Goal: Navigation & Orientation: Understand site structure

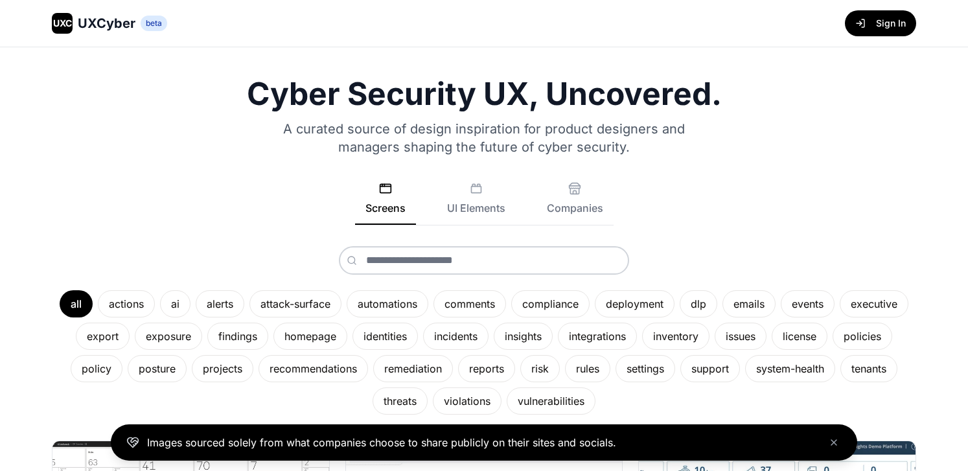
click at [130, 183] on div "Screens UI Elements Companies" at bounding box center [484, 203] width 864 height 43
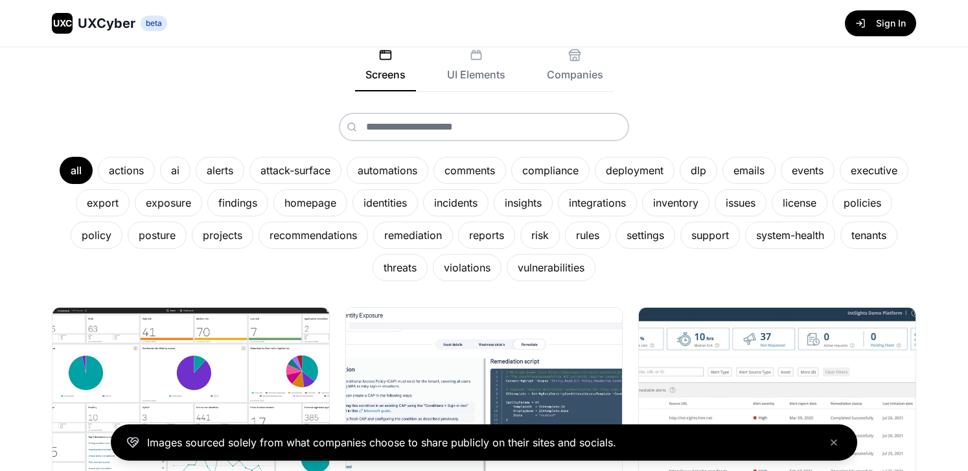
scroll to position [132, 0]
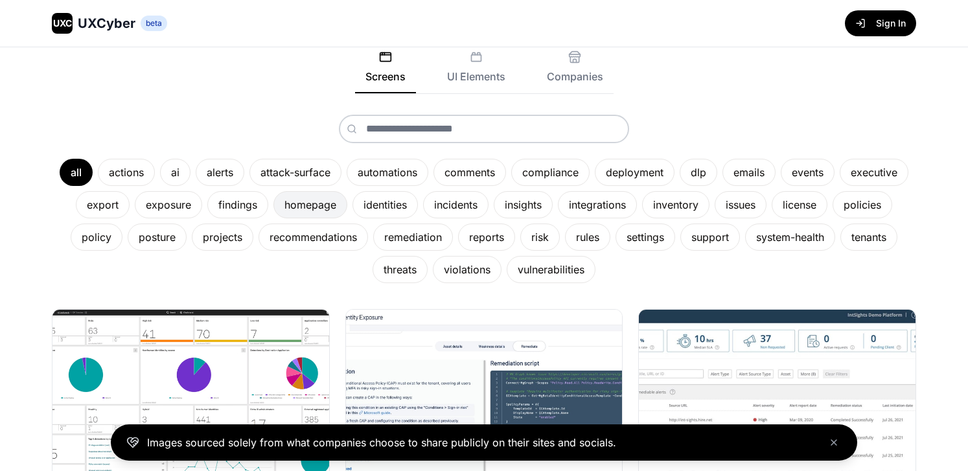
click at [304, 208] on div "homepage" at bounding box center [310, 204] width 74 height 27
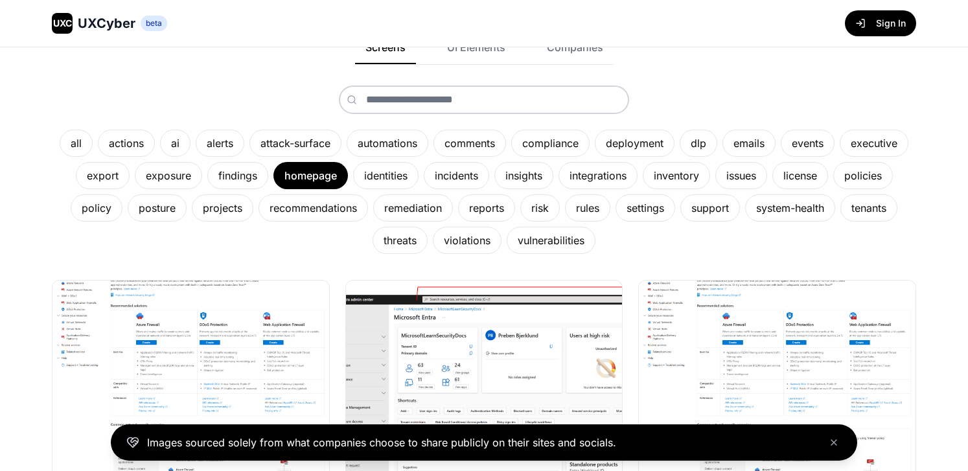
scroll to position [136, 0]
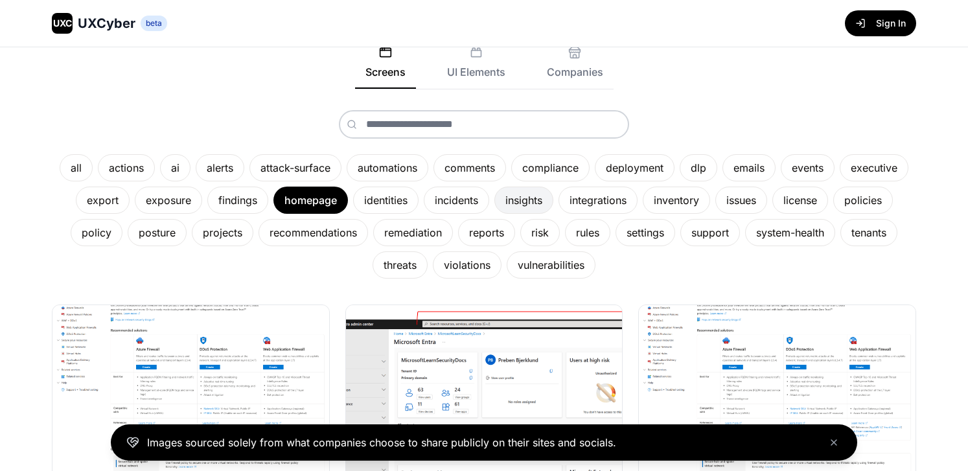
click at [529, 195] on div "insights" at bounding box center [523, 200] width 59 height 27
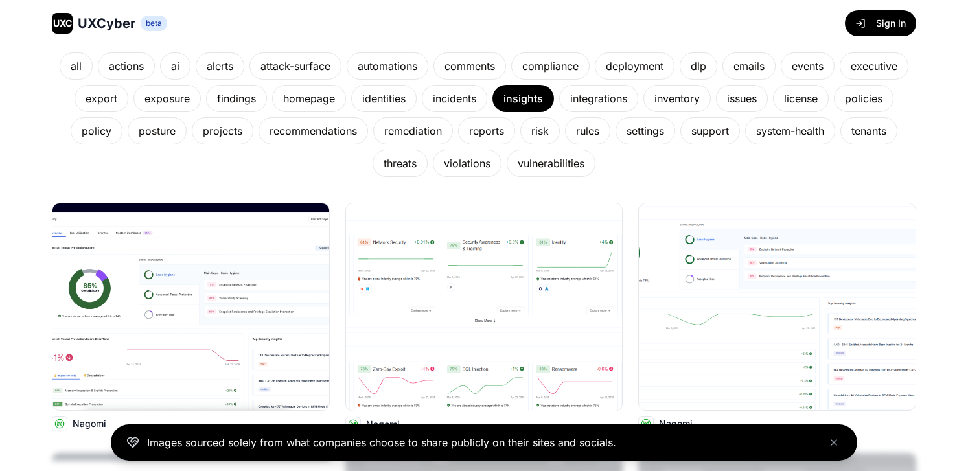
scroll to position [34, 0]
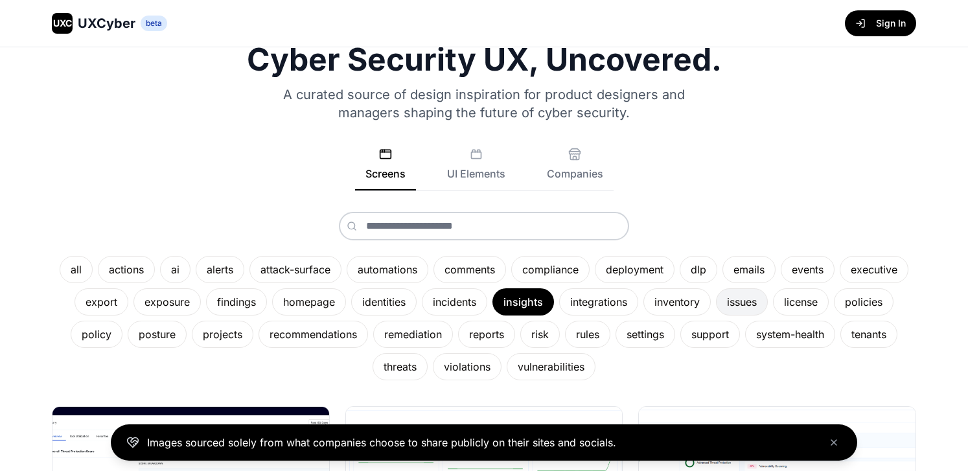
click at [728, 295] on div "issues" at bounding box center [742, 301] width 52 height 27
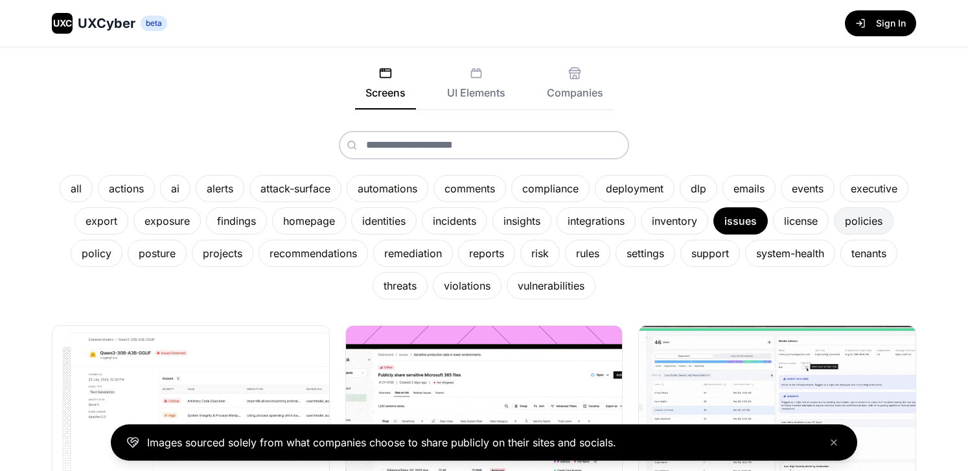
scroll to position [108, 0]
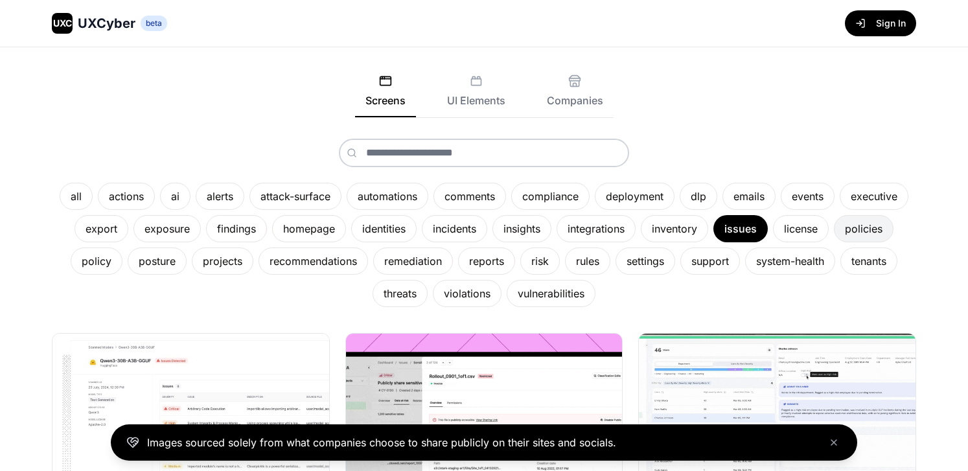
click at [866, 225] on div "policies" at bounding box center [864, 228] width 60 height 27
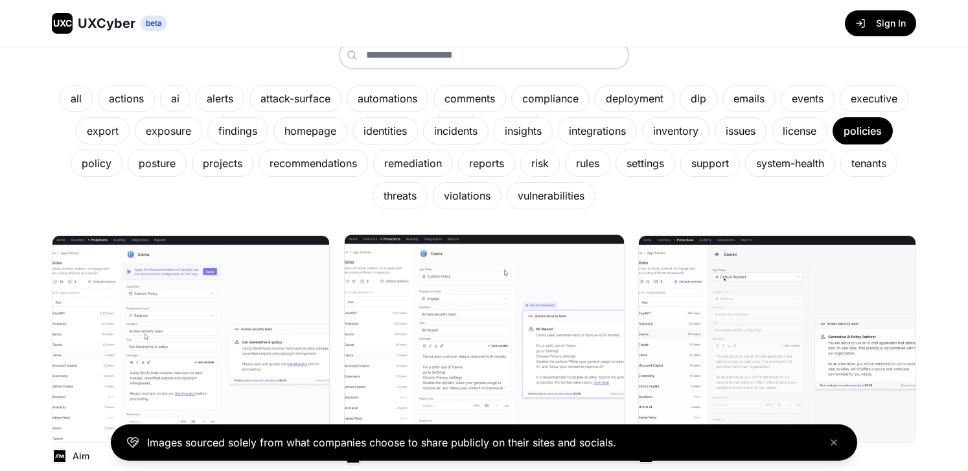
scroll to position [0, 0]
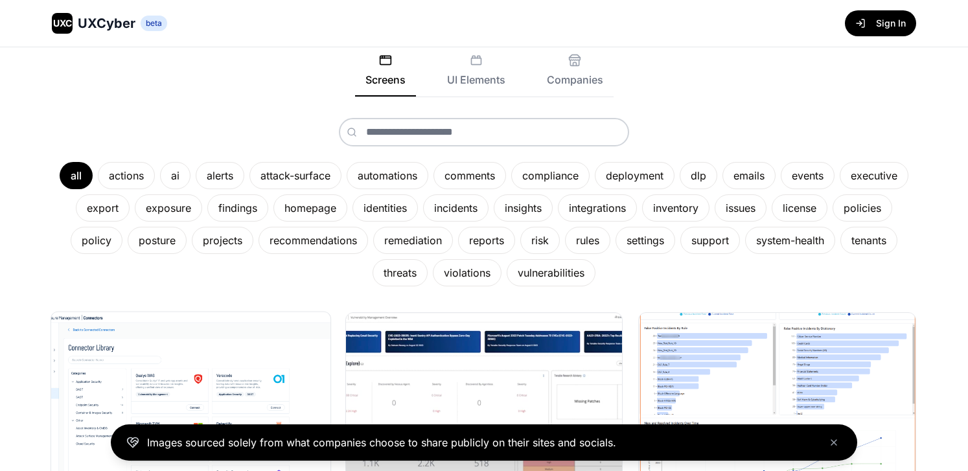
scroll to position [125, 0]
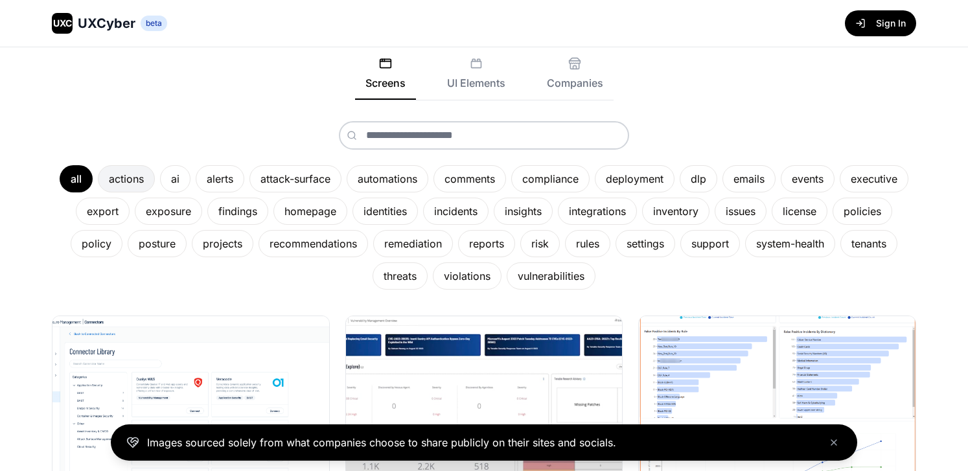
click at [134, 186] on div "actions" at bounding box center [126, 178] width 57 height 27
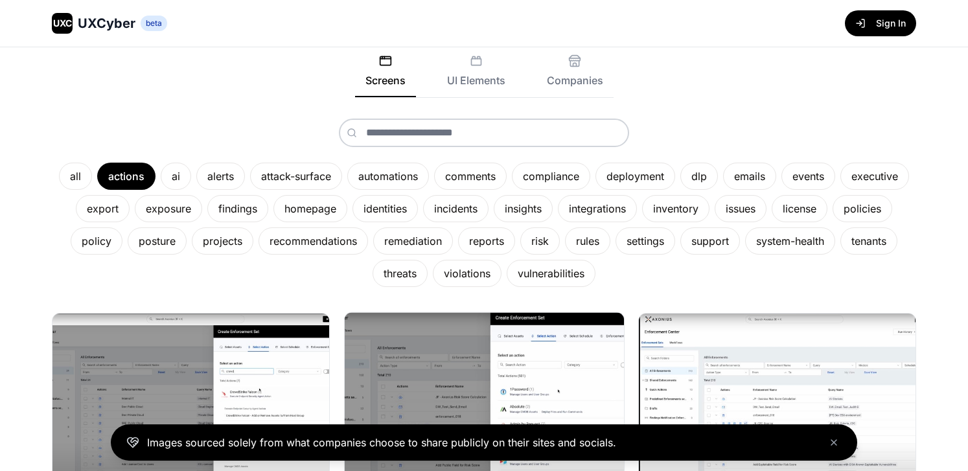
scroll to position [87, 0]
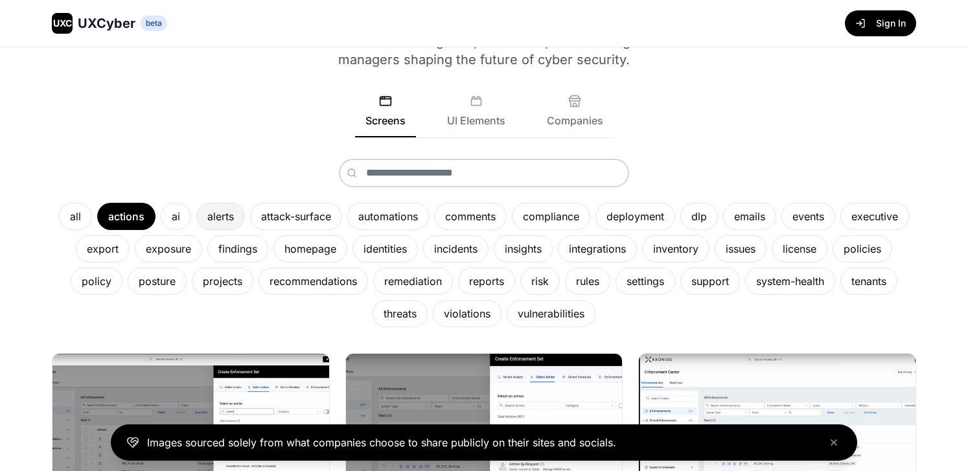
click at [217, 213] on div "alerts" at bounding box center [220, 216] width 49 height 27
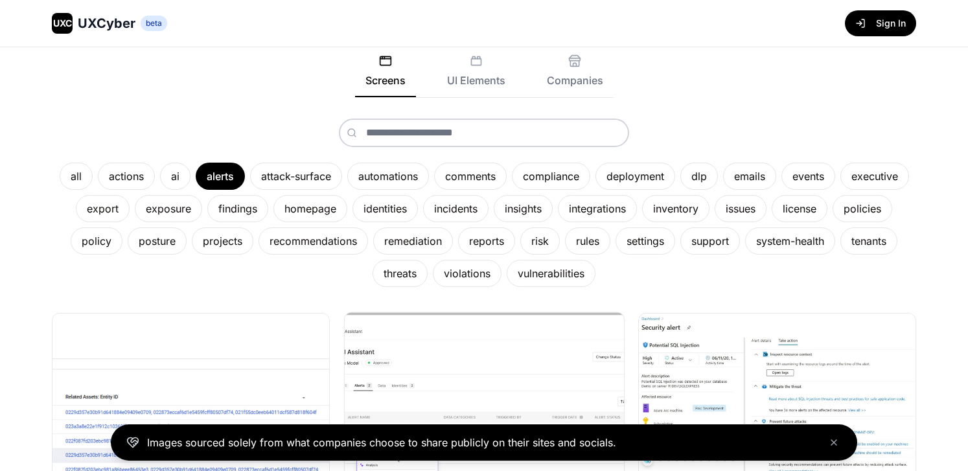
scroll to position [129, 0]
click at [542, 239] on div "risk" at bounding box center [540, 239] width 40 height 27
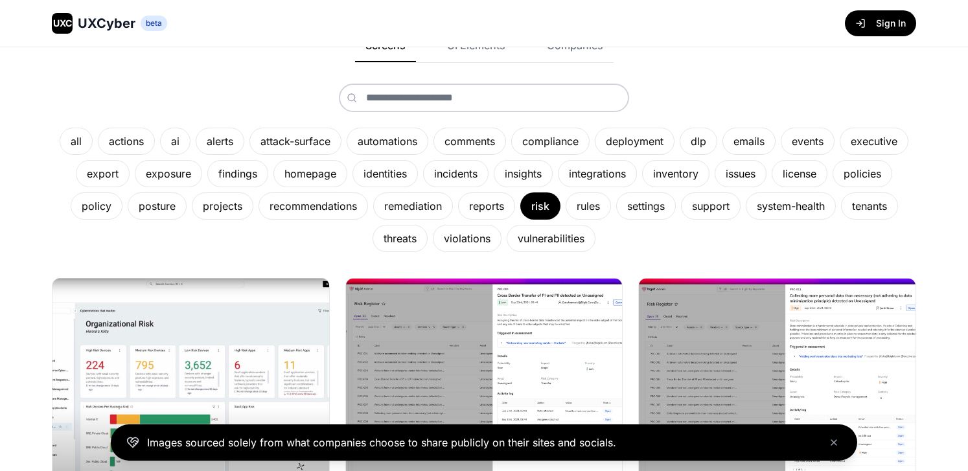
scroll to position [217, 0]
